Goal: Task Accomplishment & Management: Use online tool/utility

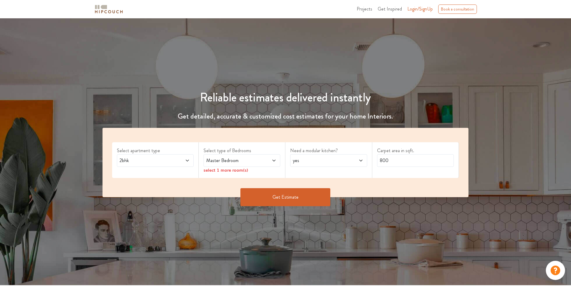
click at [188, 160] on icon at bounding box center [187, 161] width 3 height 2
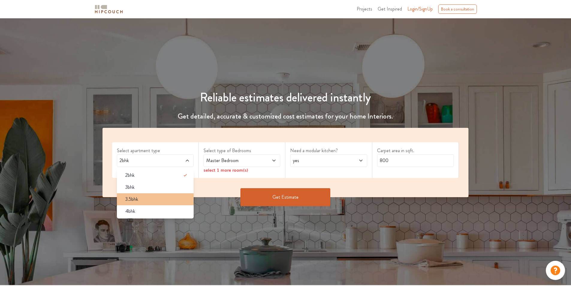
click at [166, 196] on div "3.5bhk" at bounding box center [157, 199] width 73 height 7
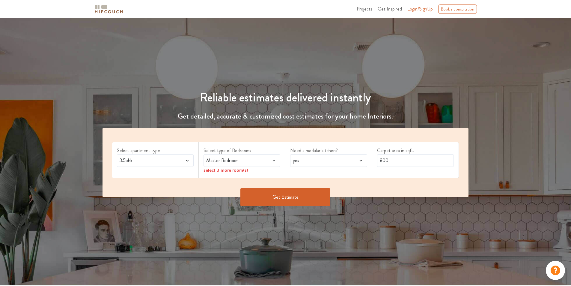
click at [260, 158] on span at bounding box center [268, 160] width 18 height 7
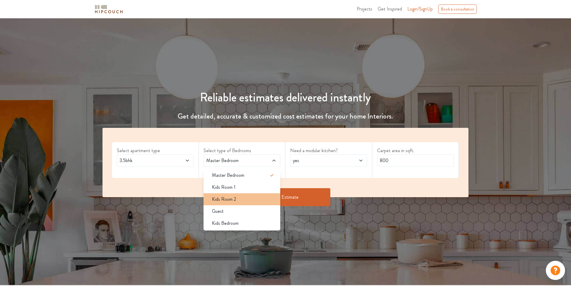
click at [239, 202] on div "Kids Room 2" at bounding box center [243, 199] width 73 height 7
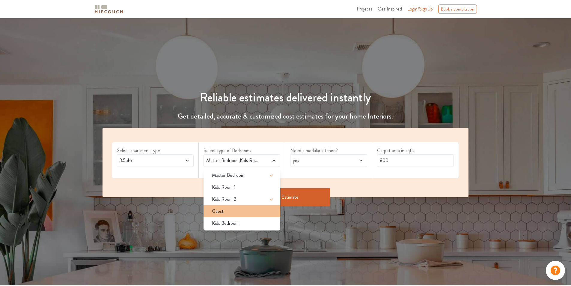
click at [227, 214] on div "Guest" at bounding box center [243, 211] width 73 height 7
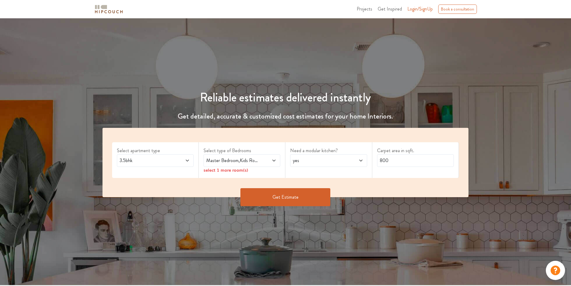
click at [357, 160] on span at bounding box center [355, 160] width 18 height 7
click at [357, 174] on icon at bounding box center [358, 175] width 7 height 7
click at [405, 162] on input "800" at bounding box center [415, 160] width 77 height 13
type input "1200"
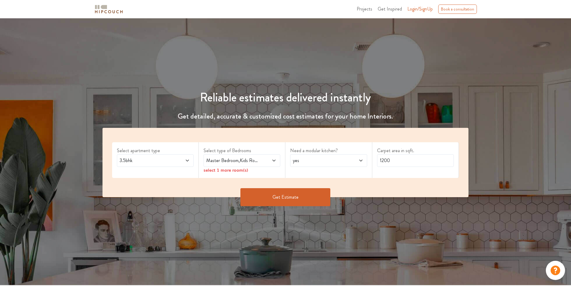
click at [285, 196] on button "Get Estimate" at bounding box center [286, 197] width 90 height 18
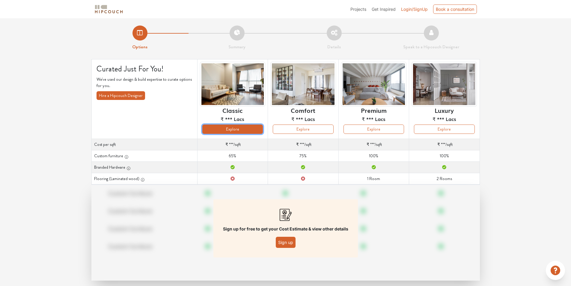
click at [237, 133] on button "Explore" at bounding box center [232, 128] width 61 height 9
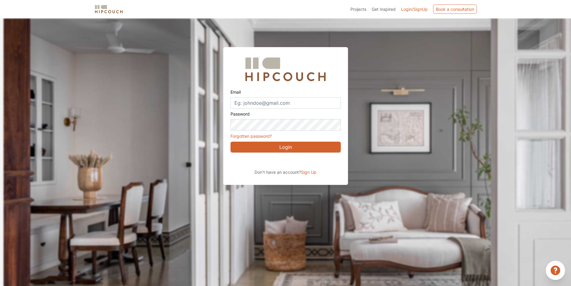
click at [292, 146] on button "Login" at bounding box center [286, 147] width 110 height 11
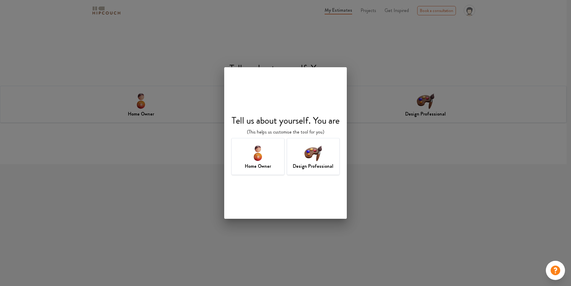
click at [314, 154] on img at bounding box center [313, 152] width 19 height 19
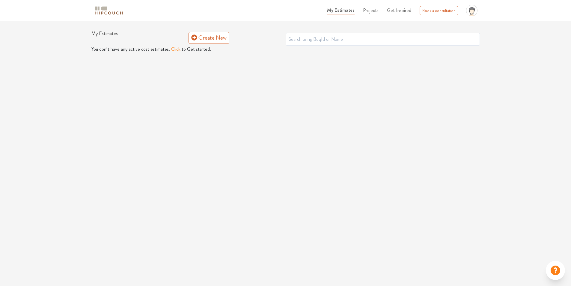
click at [173, 47] on button "Click" at bounding box center [175, 49] width 9 height 7
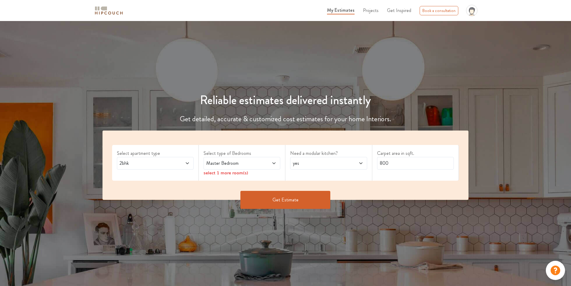
click at [187, 164] on icon at bounding box center [187, 163] width 5 height 5
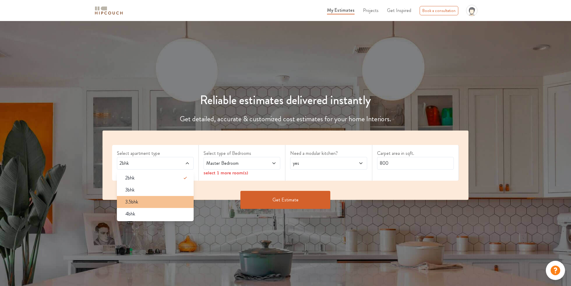
click at [159, 205] on div "3.5bhk" at bounding box center [157, 201] width 73 height 7
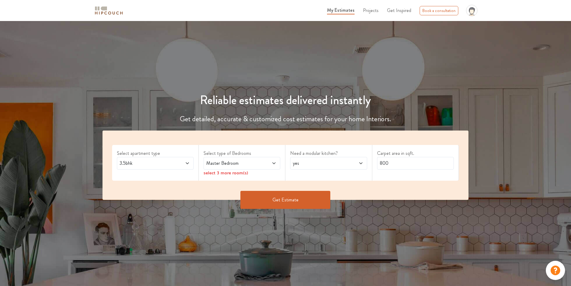
click at [257, 160] on span "Master Bedroom" at bounding box center [232, 163] width 54 height 7
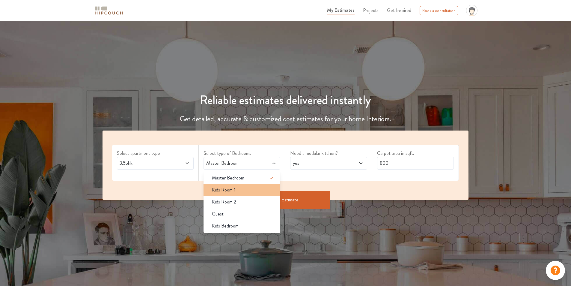
click at [242, 190] on div "Kids Room 1" at bounding box center [243, 189] width 73 height 7
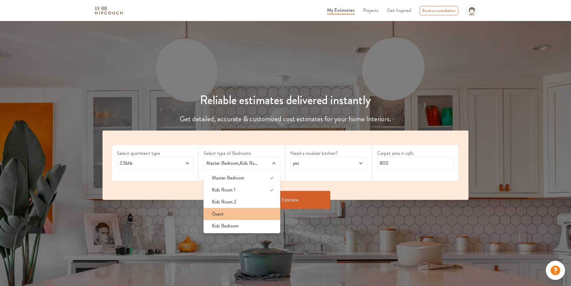
click at [232, 214] on div "Guest" at bounding box center [243, 213] width 73 height 7
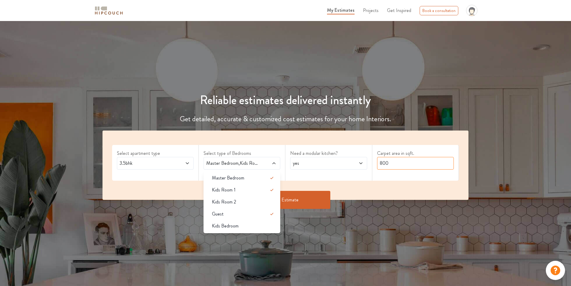
click at [397, 164] on input "800" at bounding box center [415, 163] width 77 height 13
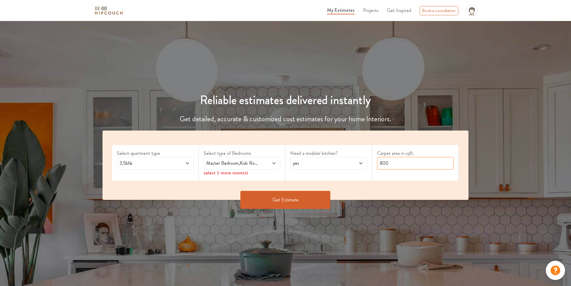
click at [397, 164] on input "800" at bounding box center [415, 163] width 77 height 13
type input "1200"
click at [273, 162] on icon at bounding box center [274, 163] width 3 height 2
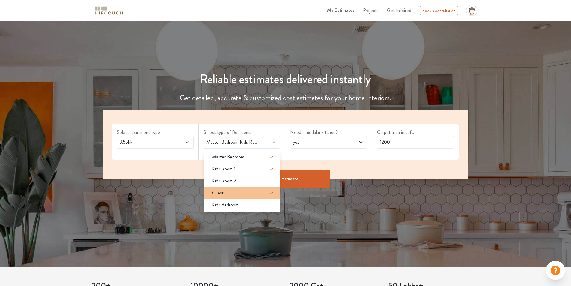
scroll to position [30, 0]
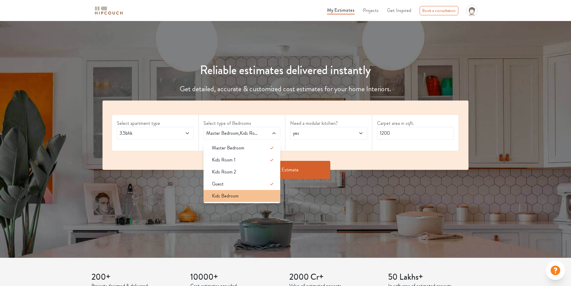
click at [239, 196] on div "Kids Bedroom" at bounding box center [243, 195] width 73 height 7
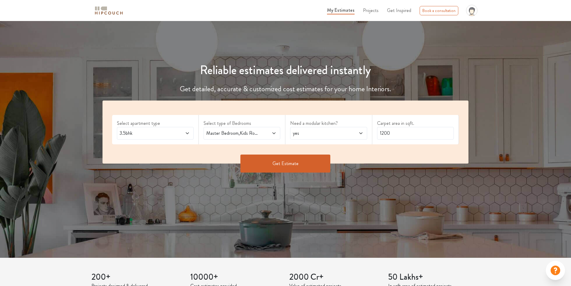
click at [283, 165] on button "Get Estimate" at bounding box center [286, 163] width 90 height 18
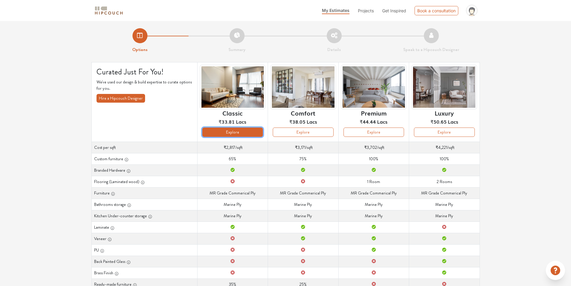
click at [236, 133] on button "Explore" at bounding box center [232, 131] width 61 height 9
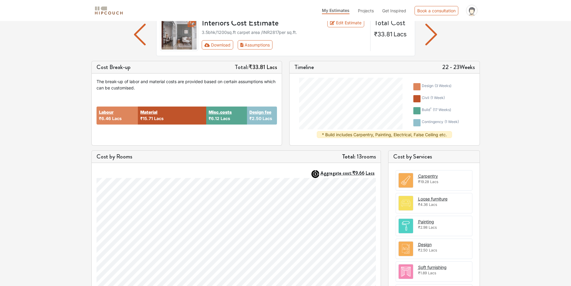
scroll to position [60, 0]
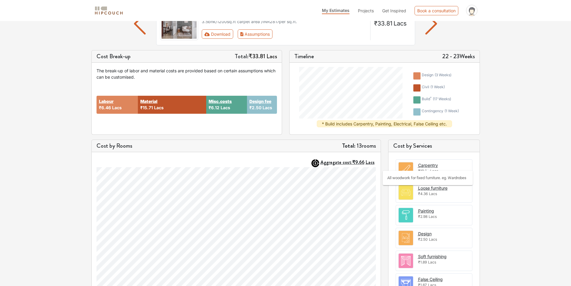
click at [421, 165] on div "Carpentry" at bounding box center [428, 165] width 20 height 6
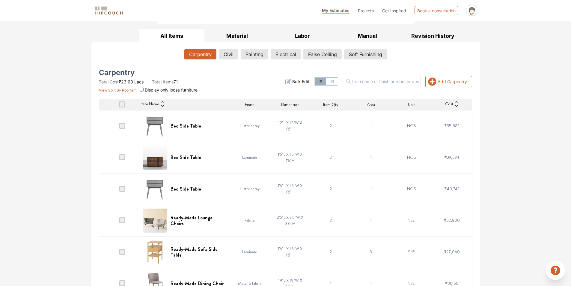
scroll to position [90, 0]
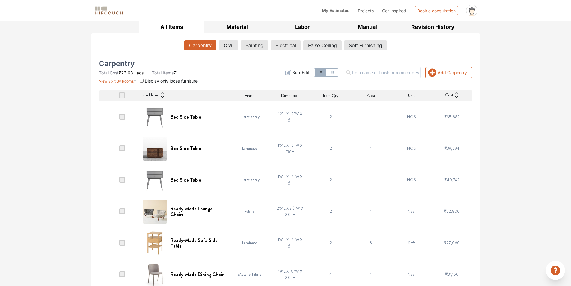
click at [249, 151] on td "Laminate" at bounding box center [250, 148] width 40 height 31
click at [183, 150] on h6 "Bed Side Table" at bounding box center [186, 148] width 31 height 6
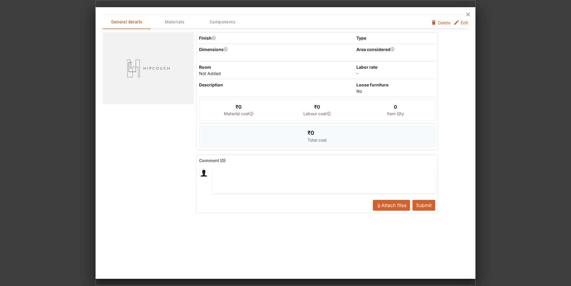
scroll to position [0, 0]
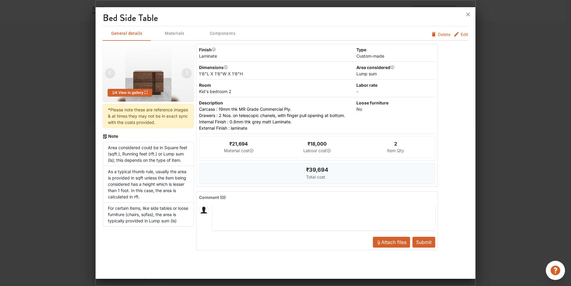
click at [505, 184] on div at bounding box center [285, 143] width 571 height 286
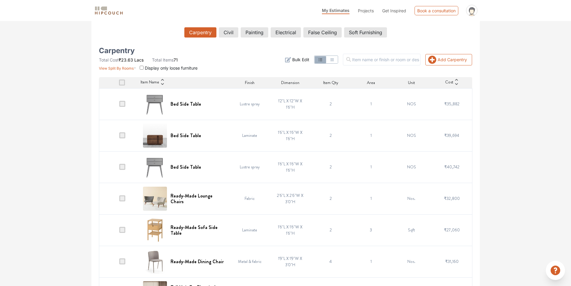
scroll to position [120, 0]
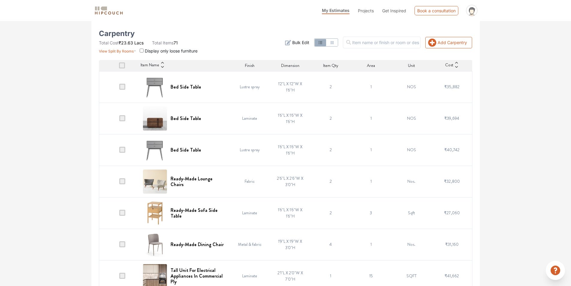
click at [124, 118] on span at bounding box center [122, 118] width 6 height 6
click at [119, 120] on input "checkbox" at bounding box center [119, 120] width 0 height 0
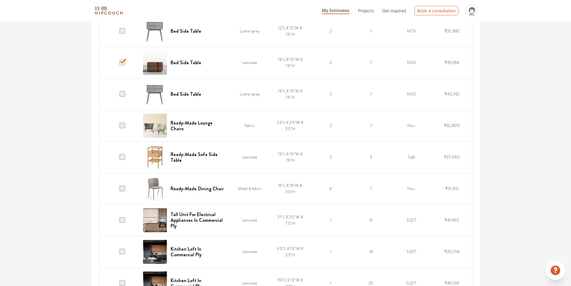
scroll to position [180, 0]
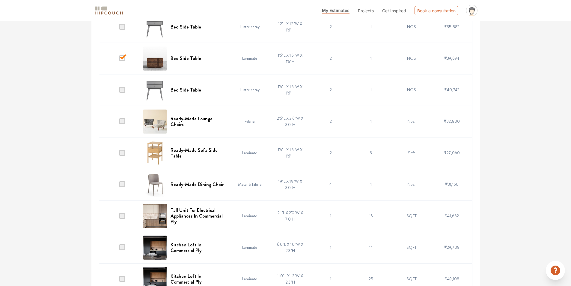
click at [123, 184] on span at bounding box center [122, 184] width 6 height 6
click at [119, 186] on input "checkbox" at bounding box center [119, 186] width 0 height 0
click at [123, 183] on span at bounding box center [122, 184] width 6 height 6
click at [119, 186] on input "checkbox" at bounding box center [119, 186] width 0 height 0
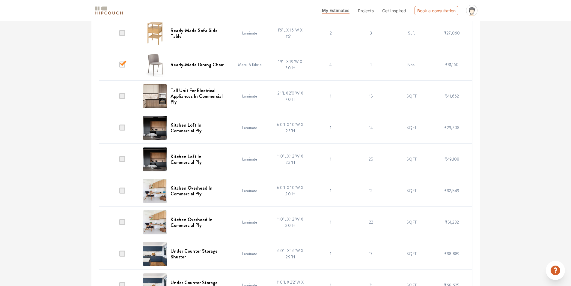
scroll to position [300, 0]
click at [123, 95] on span at bounding box center [122, 96] width 6 height 6
click at [119, 97] on input "checkbox" at bounding box center [119, 97] width 0 height 0
click at [124, 126] on span at bounding box center [122, 127] width 6 height 6
click at [119, 129] on input "checkbox" at bounding box center [119, 129] width 0 height 0
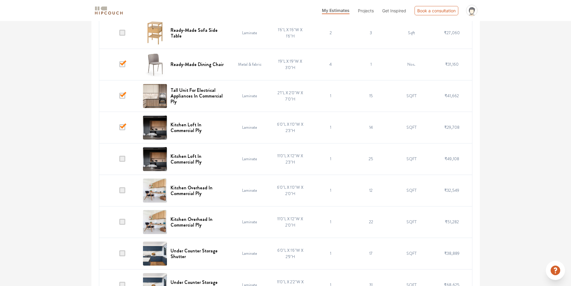
click at [122, 160] on span at bounding box center [122, 159] width 6 height 6
click at [119, 160] on input "checkbox" at bounding box center [119, 160] width 0 height 0
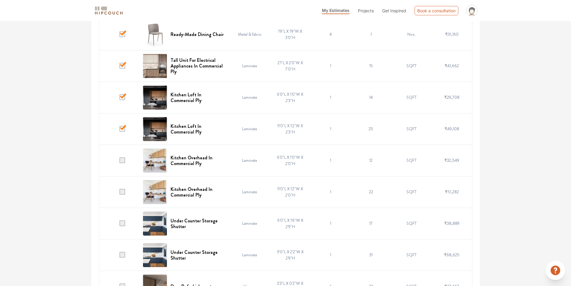
click at [122, 161] on span at bounding box center [122, 160] width 6 height 6
click at [119, 162] on input "checkbox" at bounding box center [119, 162] width 0 height 0
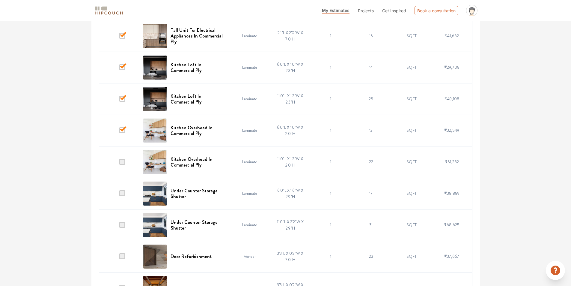
click at [122, 164] on span at bounding box center [122, 162] width 6 height 6
click at [119, 163] on input "checkbox" at bounding box center [119, 163] width 0 height 0
click at [122, 193] on span at bounding box center [122, 193] width 6 height 6
click at [119, 195] on input "checkbox" at bounding box center [119, 195] width 0 height 0
click at [123, 220] on td at bounding box center [119, 224] width 40 height 31
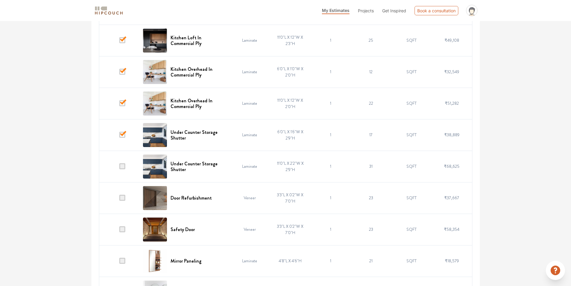
scroll to position [420, 0]
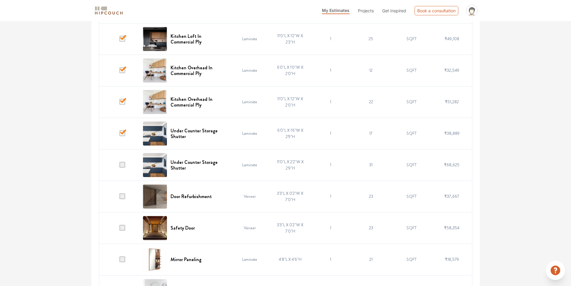
click at [122, 162] on span at bounding box center [122, 165] width 6 height 6
click at [119, 166] on input "checkbox" at bounding box center [119, 166] width 0 height 0
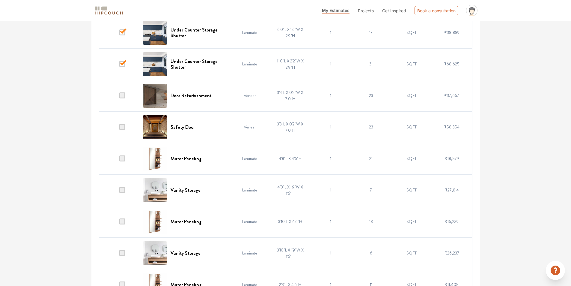
scroll to position [540, 0]
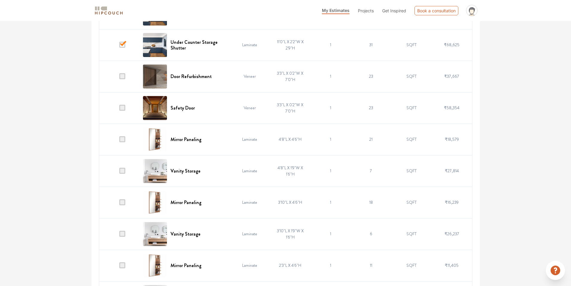
click at [124, 109] on span at bounding box center [122, 108] width 6 height 6
click at [119, 109] on input "checkbox" at bounding box center [119, 109] width 0 height 0
click at [182, 107] on h6 "Safety Door" at bounding box center [183, 108] width 24 height 6
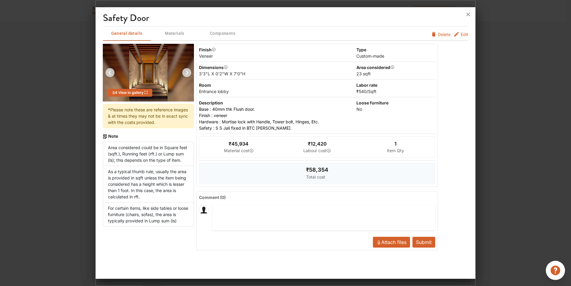
click at [460, 33] on button "Edit" at bounding box center [461, 34] width 15 height 6
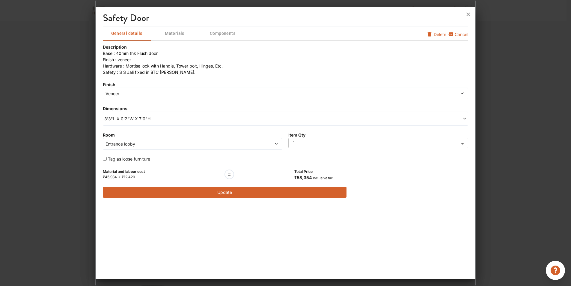
click at [158, 95] on span "Veneer" at bounding box center [239, 93] width 271 height 6
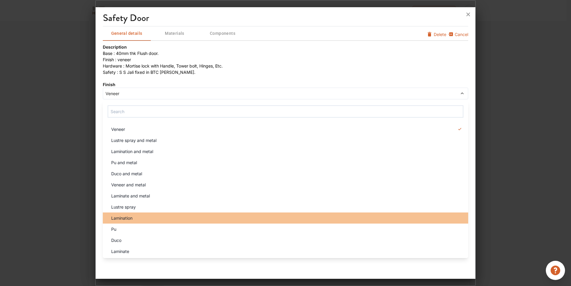
click at [134, 217] on div "Lamination" at bounding box center [287, 218] width 362 height 6
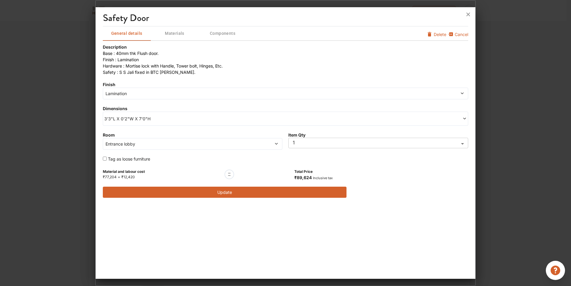
click at [165, 91] on span "Lamination" at bounding box center [239, 93] width 271 height 6
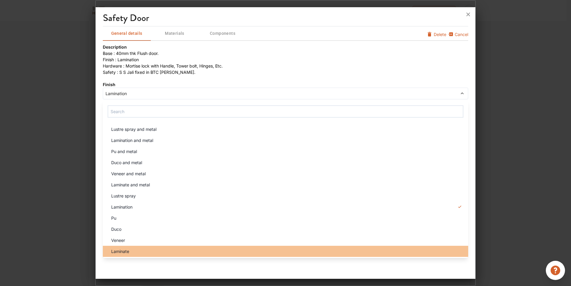
click at [147, 249] on div "Laminate" at bounding box center [287, 251] width 362 height 6
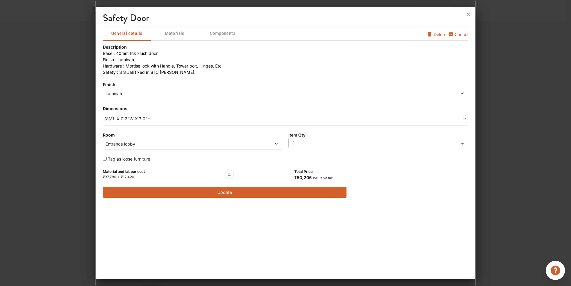
click at [228, 193] on button "Update" at bounding box center [225, 192] width 244 height 11
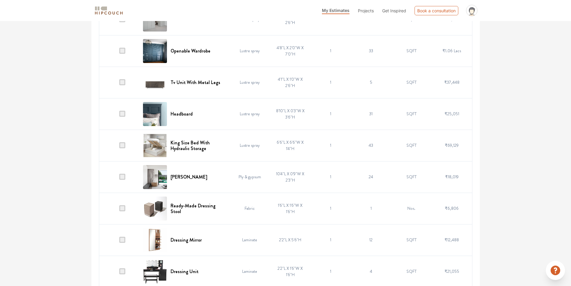
scroll to position [1080, 0]
